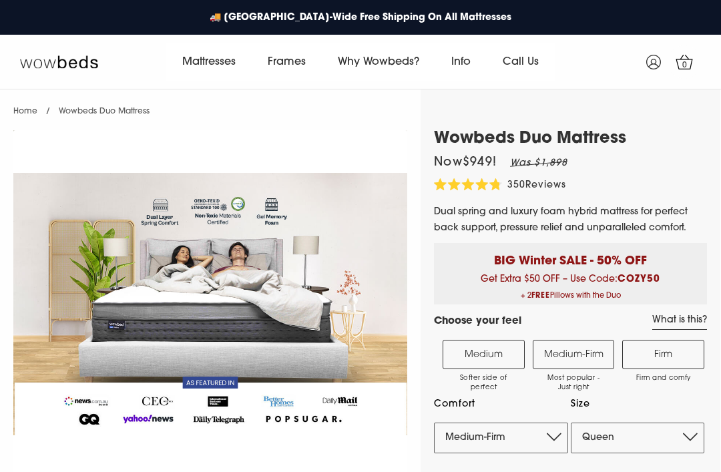
select select "Medium-Firm"
select select "Queen"
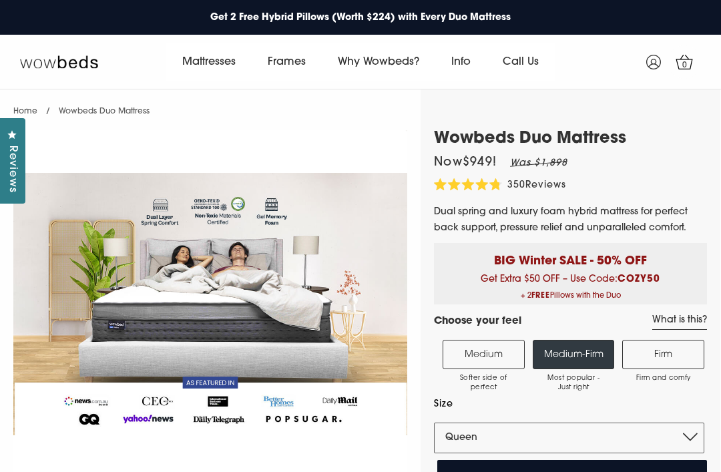
scroll to position [6, 0]
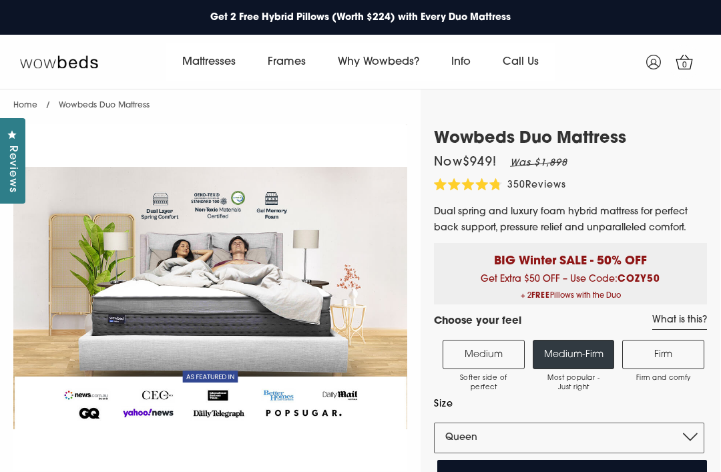
click at [287, 63] on link "Frames" at bounding box center [287, 61] width 70 height 37
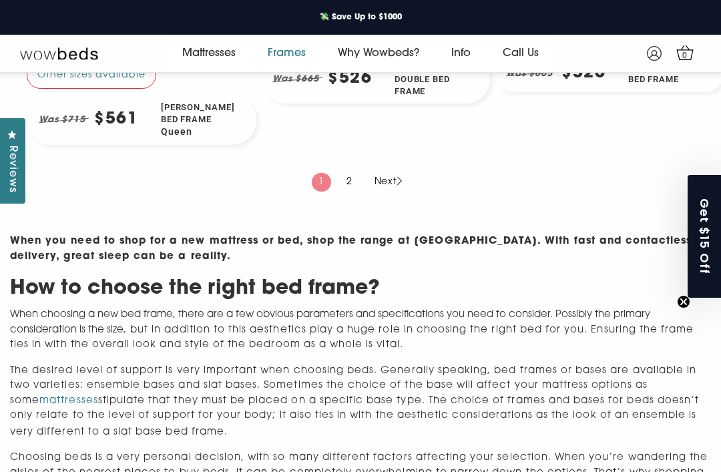
scroll to position [1569, 0]
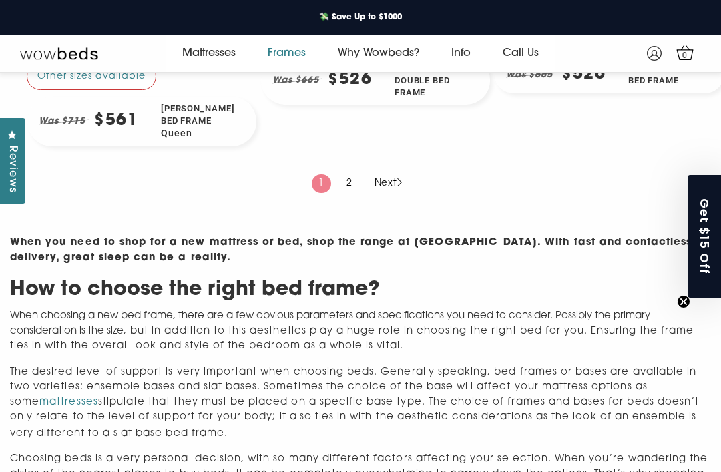
click at [385, 193] on link "Next" at bounding box center [389, 183] width 42 height 19
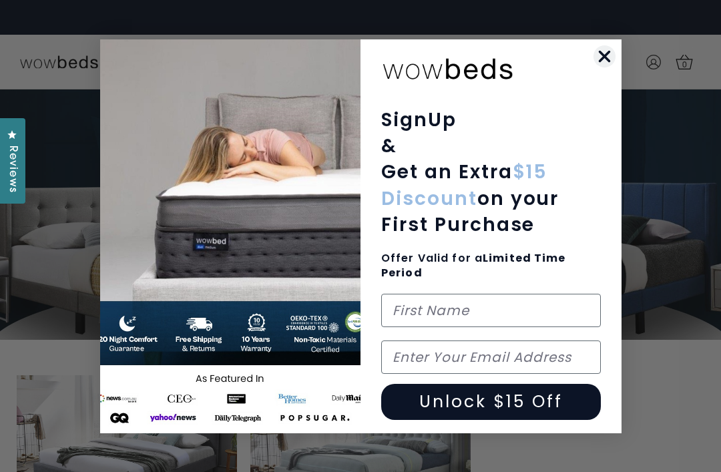
click at [599, 59] on circle "Close dialog" at bounding box center [604, 56] width 22 height 22
